Goal: Task Accomplishment & Management: Use online tool/utility

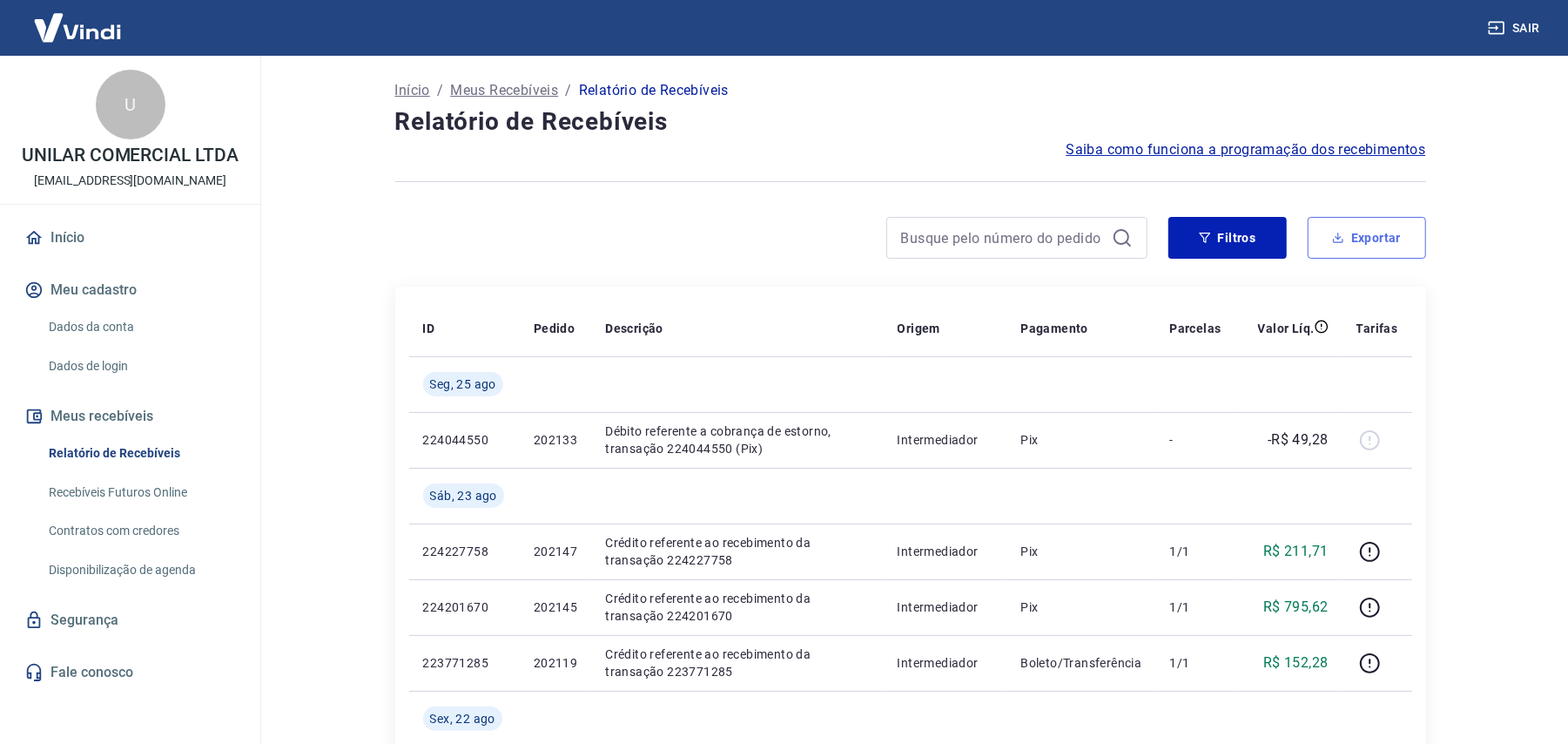
click at [1360, 232] on button "Exportar" at bounding box center [1366, 238] width 118 height 42
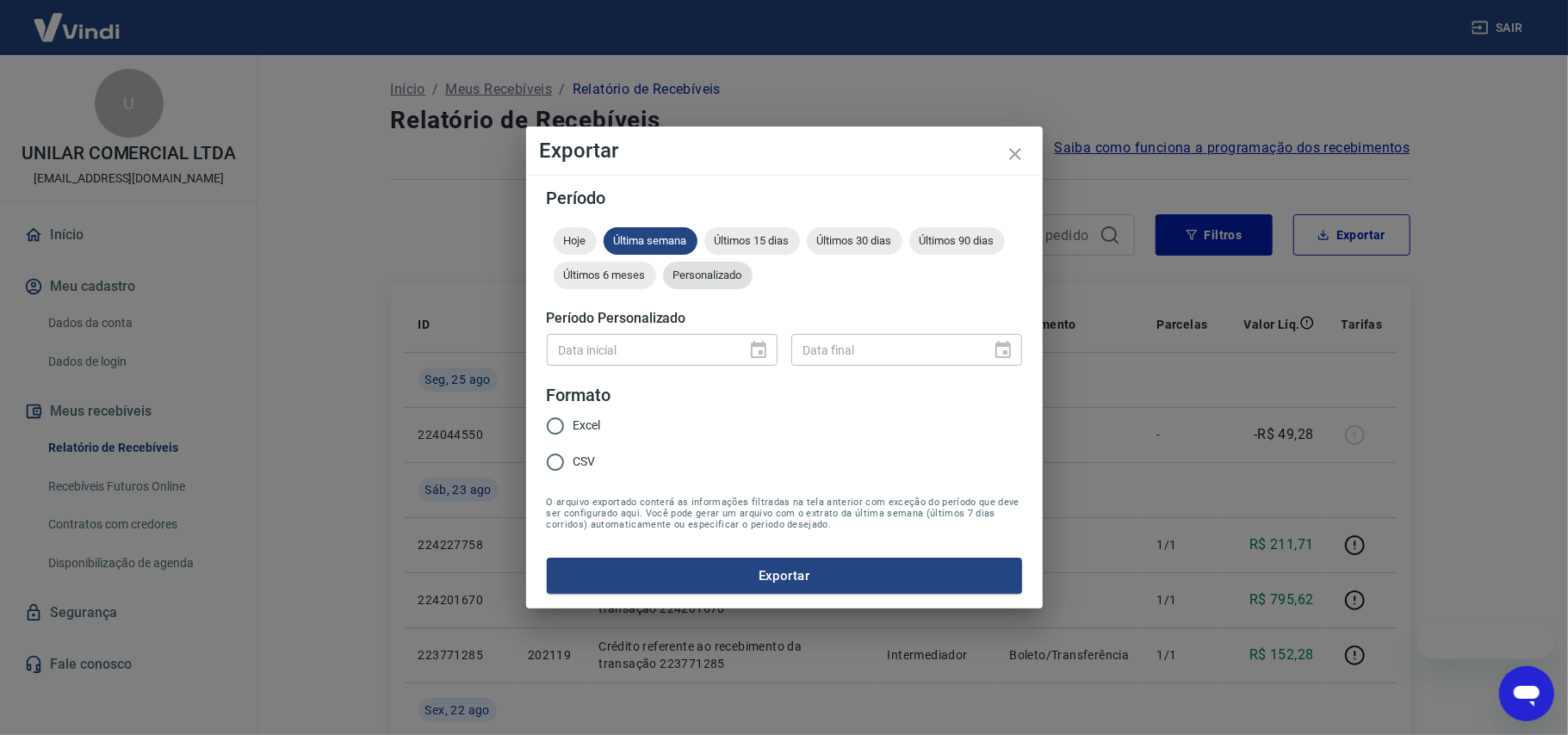
click at [745, 284] on div "Personalizado" at bounding box center [707, 276] width 89 height 28
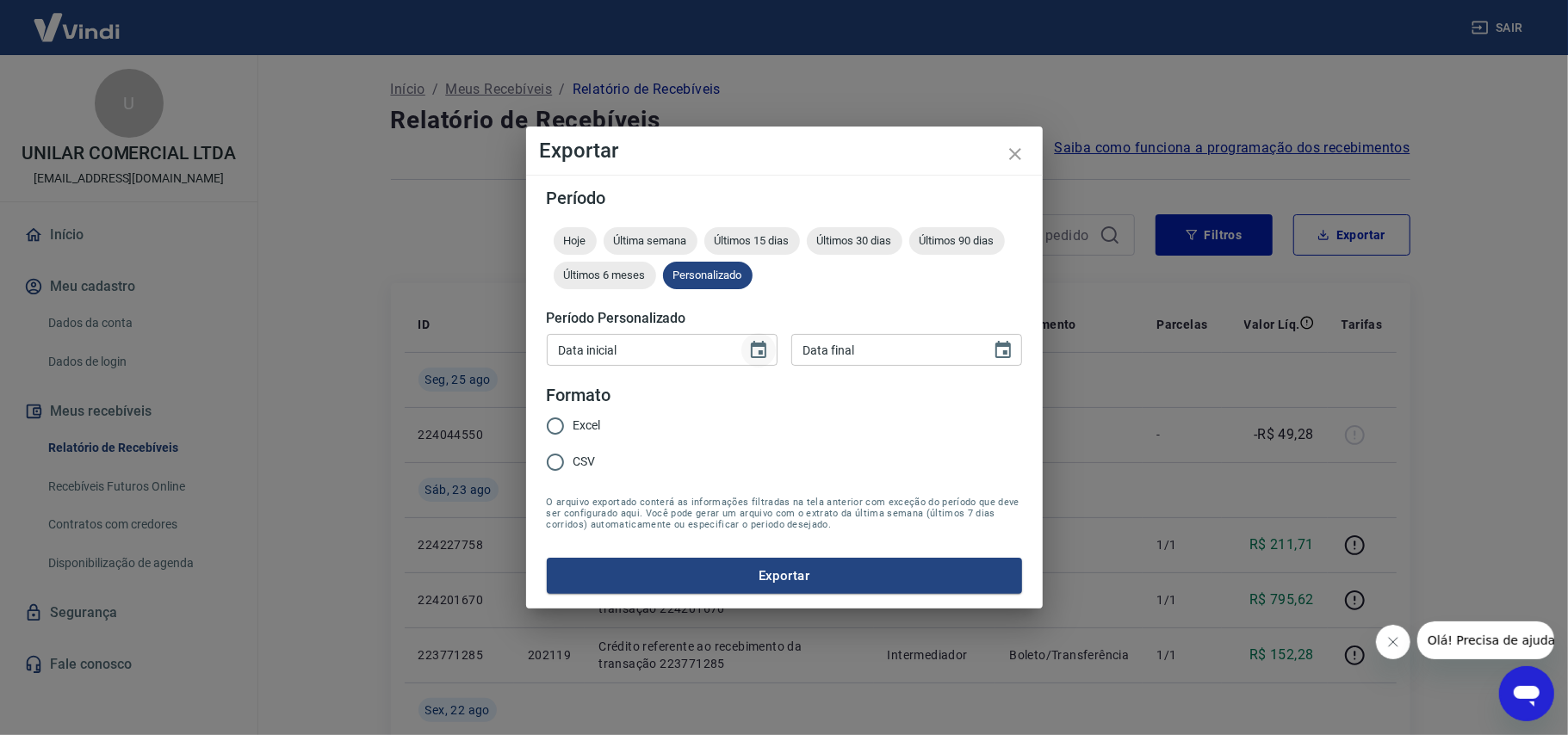
click at [759, 348] on icon "Choose date" at bounding box center [759, 350] width 21 height 21
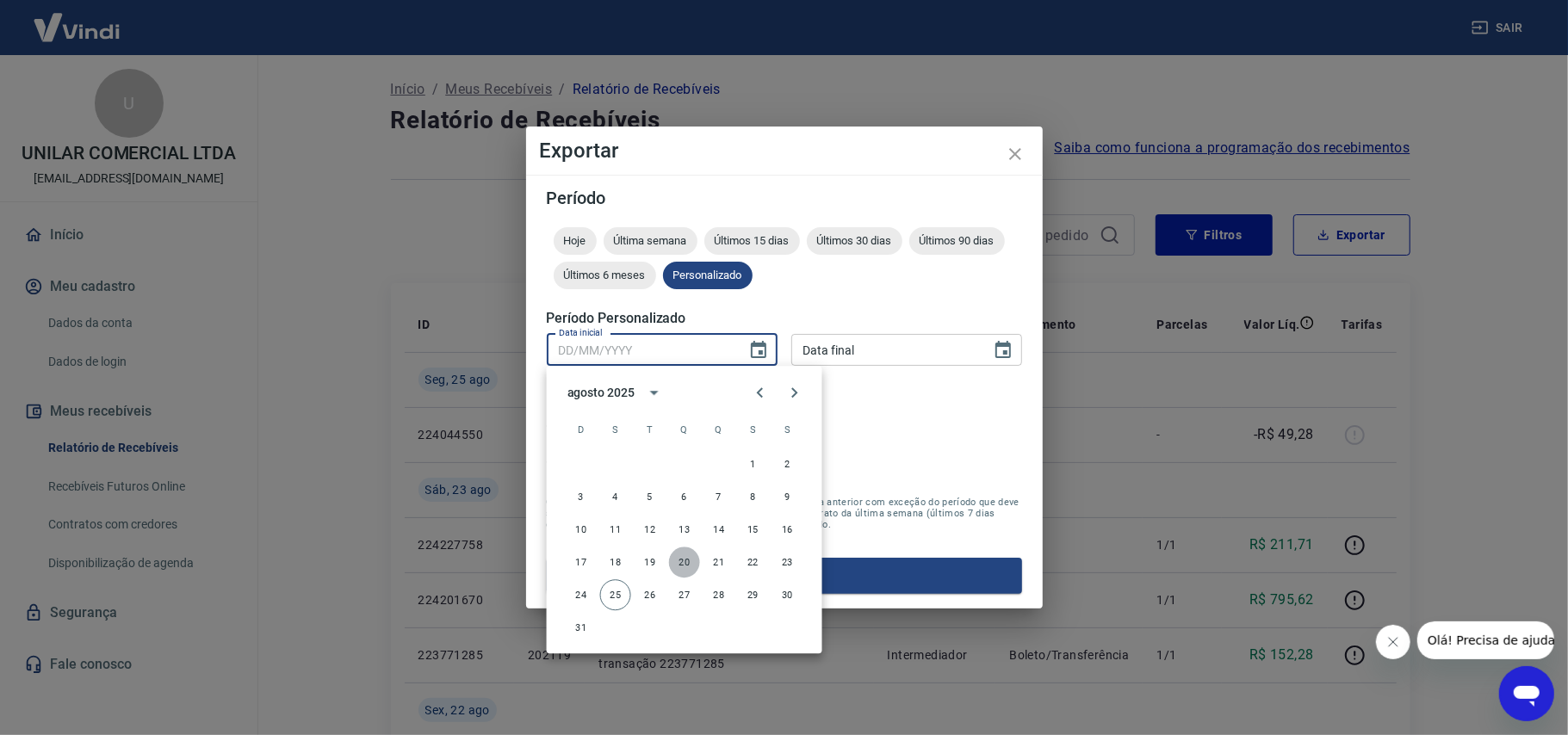
click at [676, 564] on button "20" at bounding box center [684, 562] width 31 height 31
type input "[DATE]"
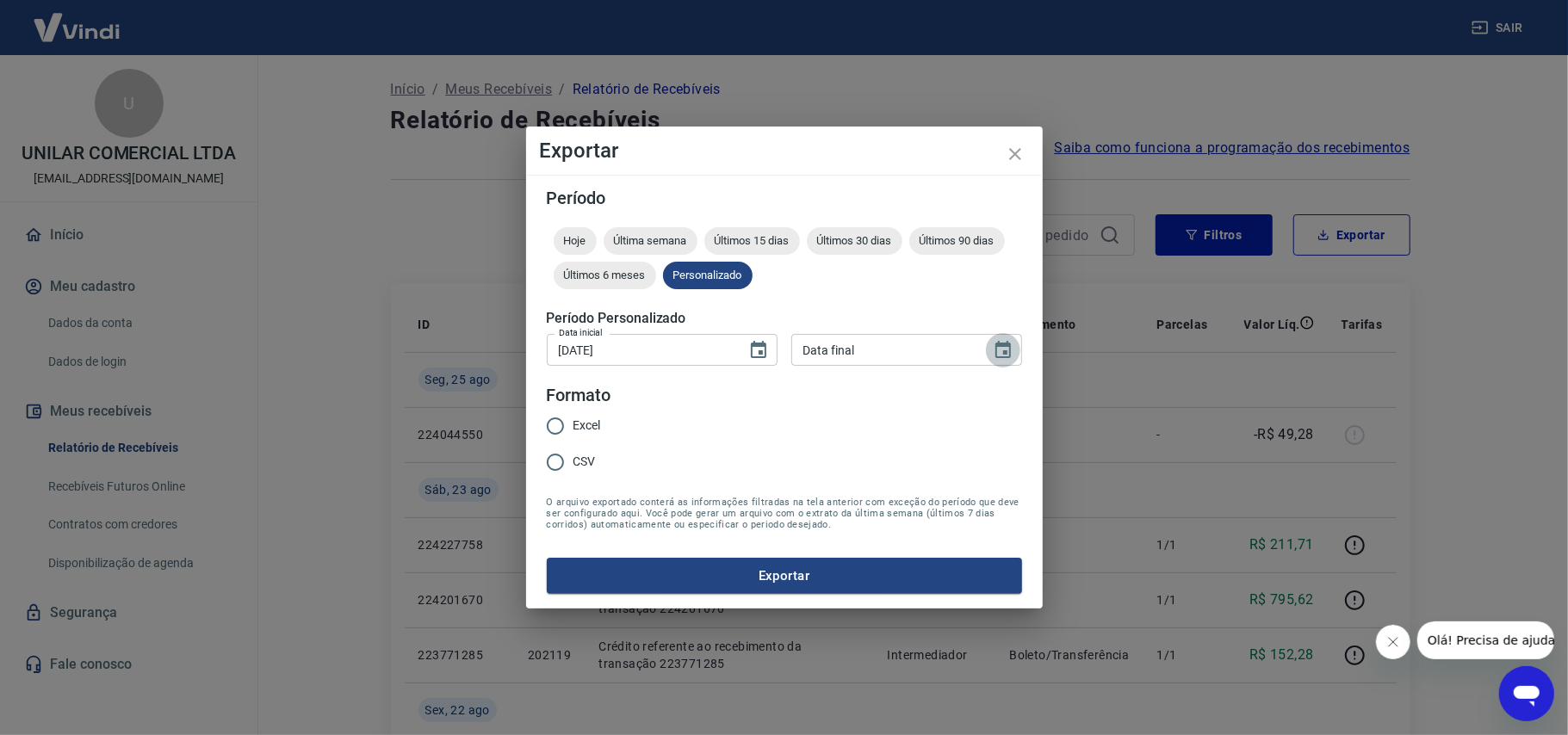
click at [1003, 349] on icon "Choose date" at bounding box center [1003, 350] width 21 height 21
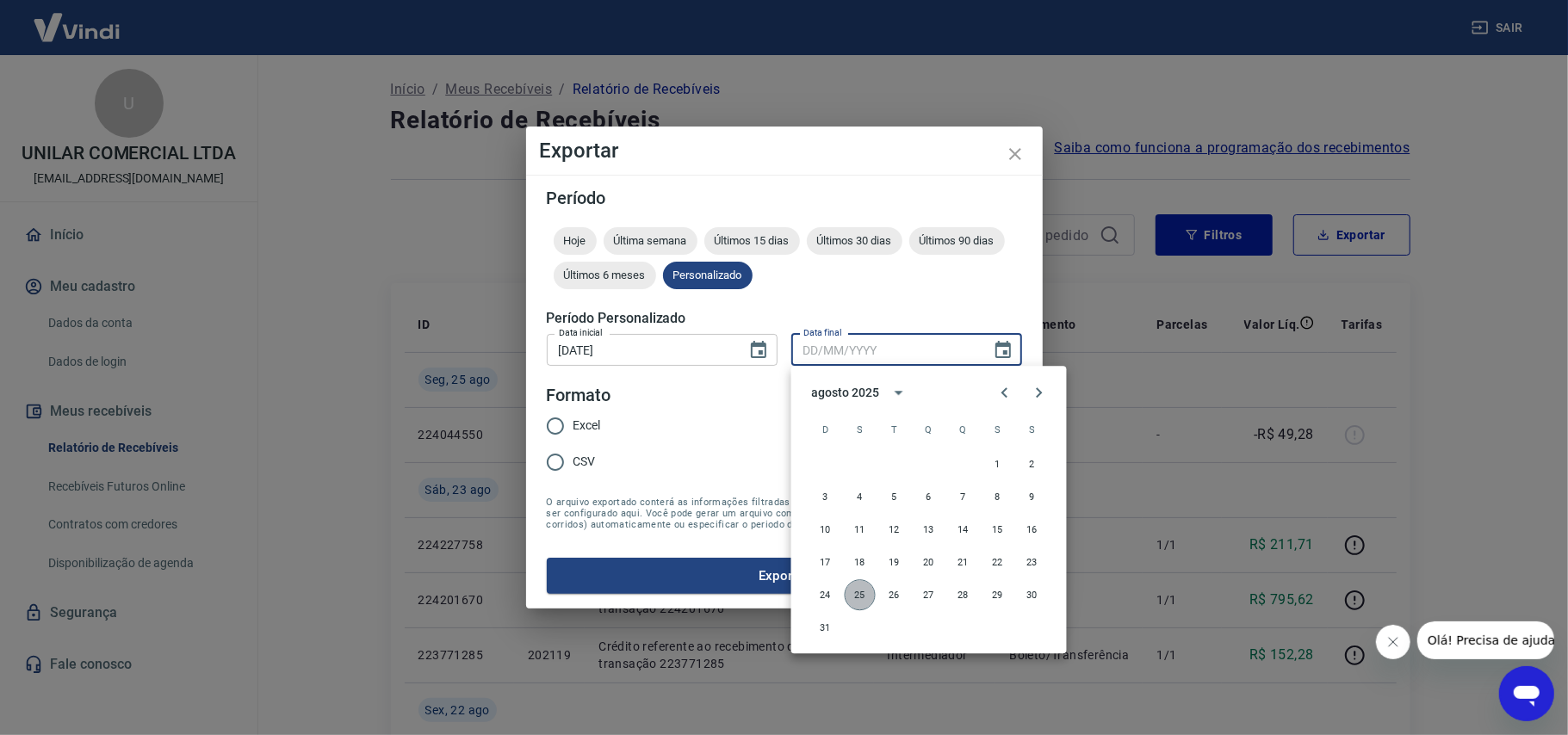
click at [858, 595] on button "25" at bounding box center [860, 595] width 31 height 31
type input "[DATE]"
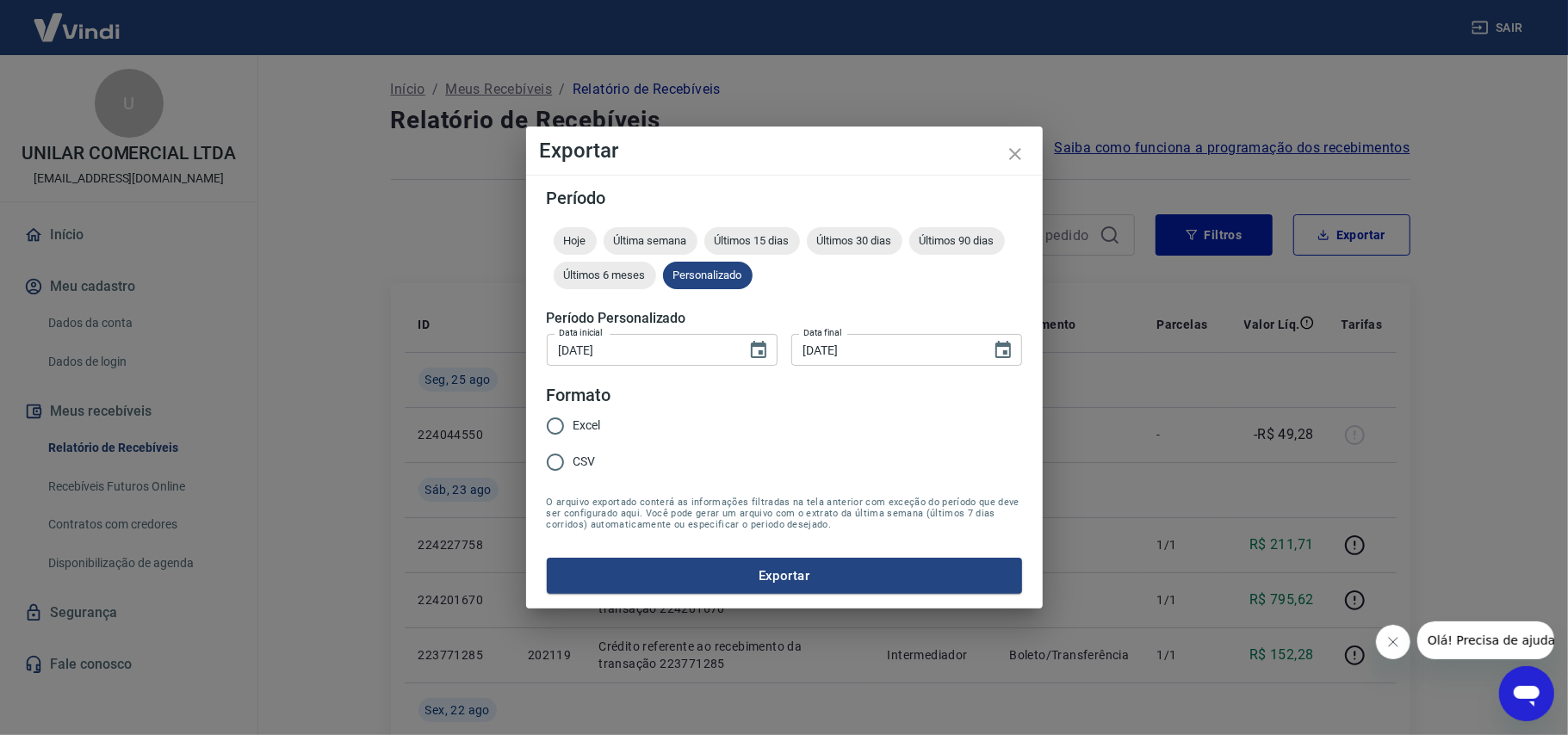
click at [555, 452] on input "CSV" at bounding box center [555, 462] width 36 height 36
radio input "true"
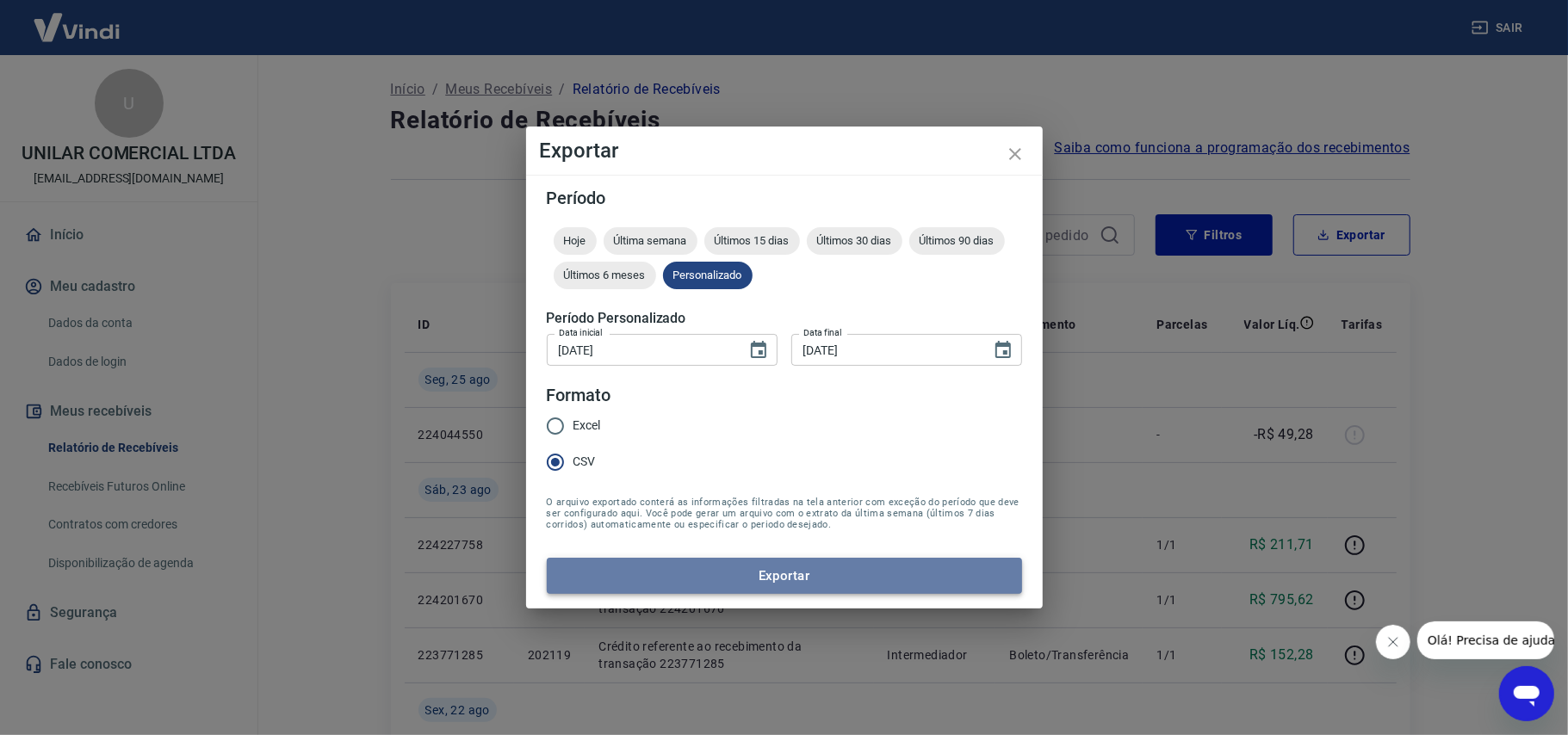
click at [816, 585] on button "Exportar" at bounding box center [784, 576] width 475 height 36
